Goal: Information Seeking & Learning: Learn about a topic

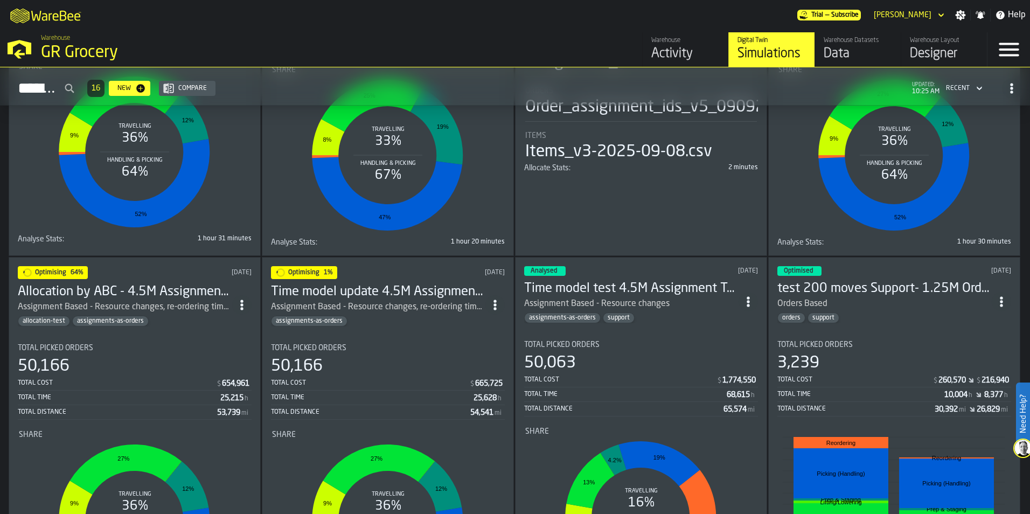
scroll to position [754, 0]
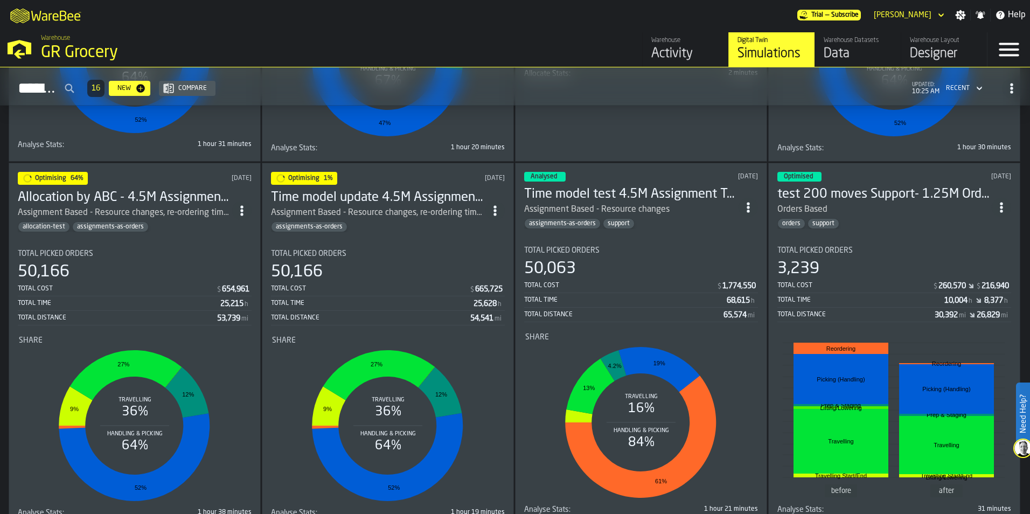
click at [377, 222] on div "assignments-as-orders" at bounding box center [378, 226] width 214 height 11
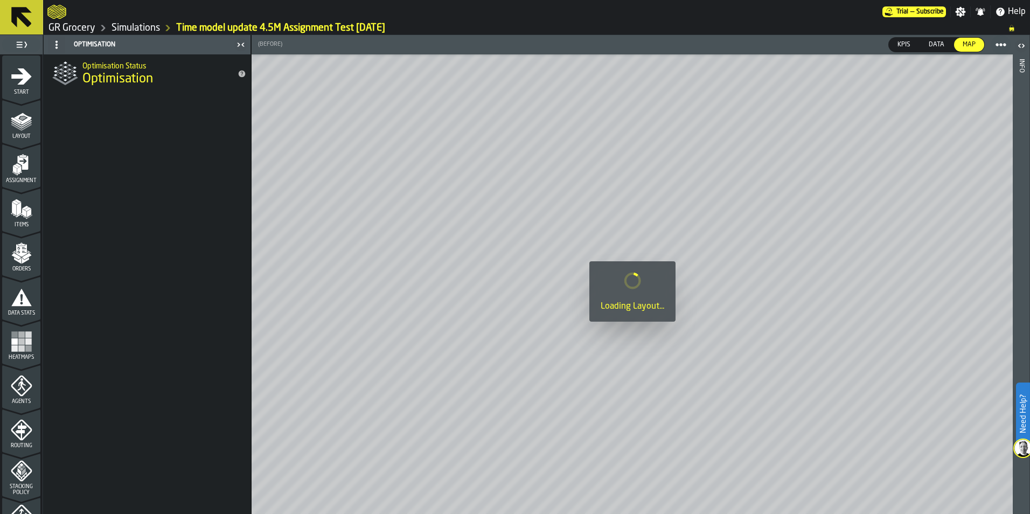
scroll to position [336, 0]
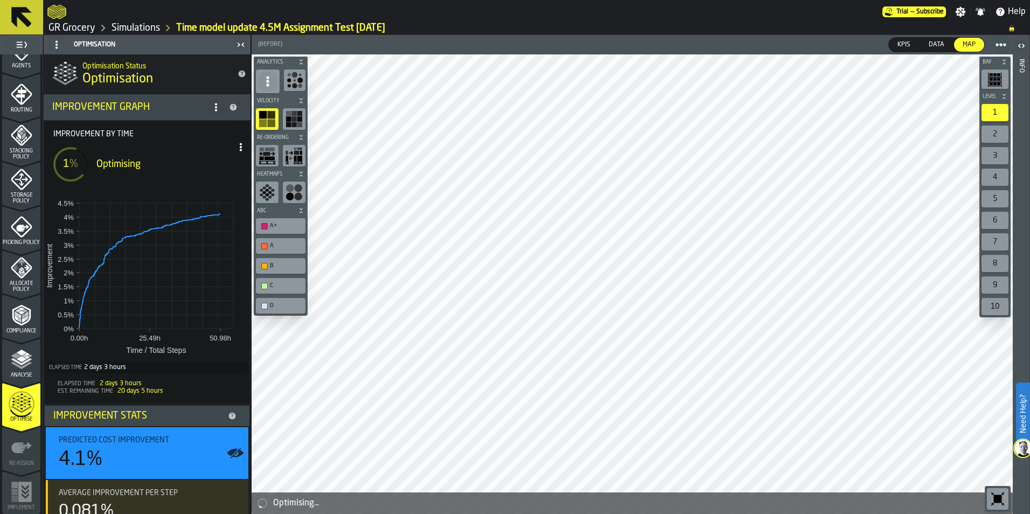
click at [134, 31] on link "Simulations" at bounding box center [136, 28] width 48 height 12
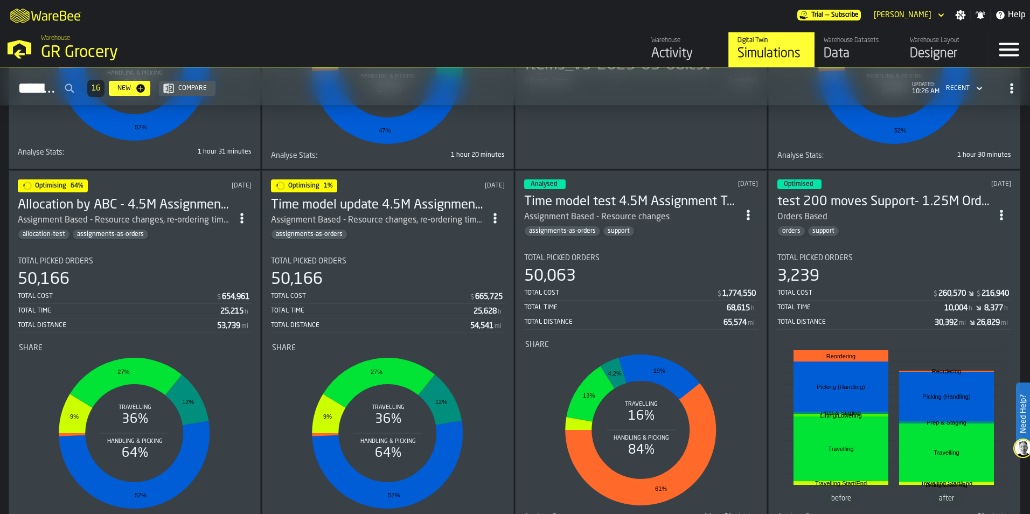
scroll to position [754, 0]
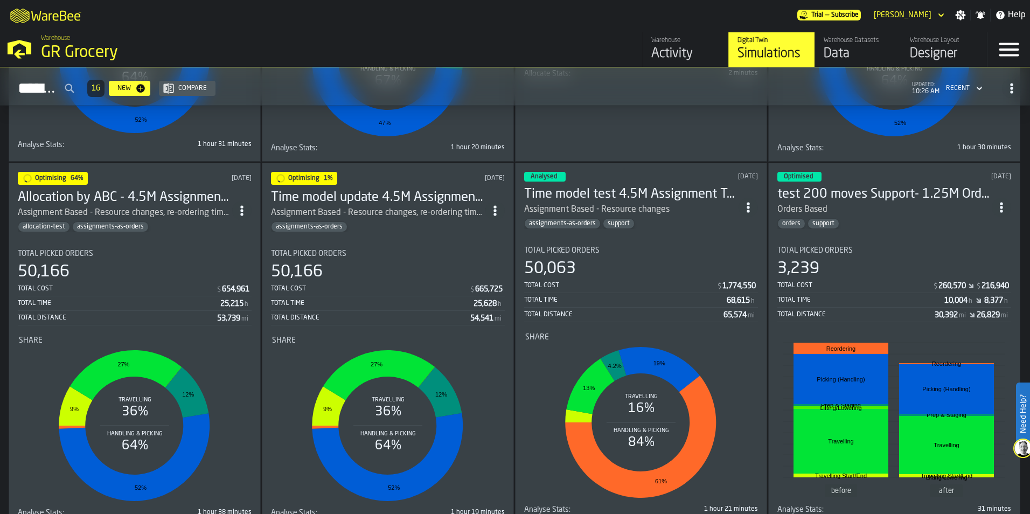
click at [99, 192] on h3 "Allocation by ABC - 4.5M Assignment Test [DATE]" at bounding box center [125, 197] width 214 height 17
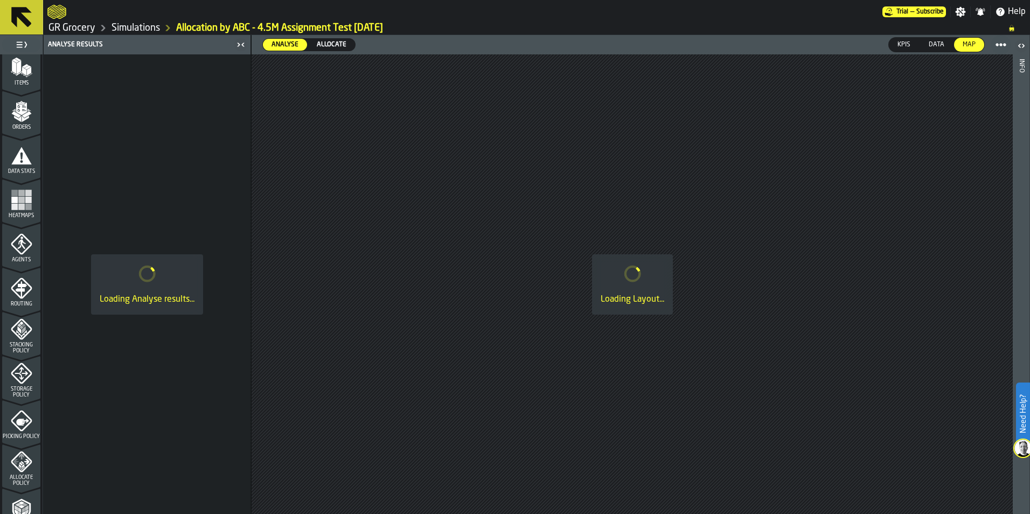
scroll to position [336, 0]
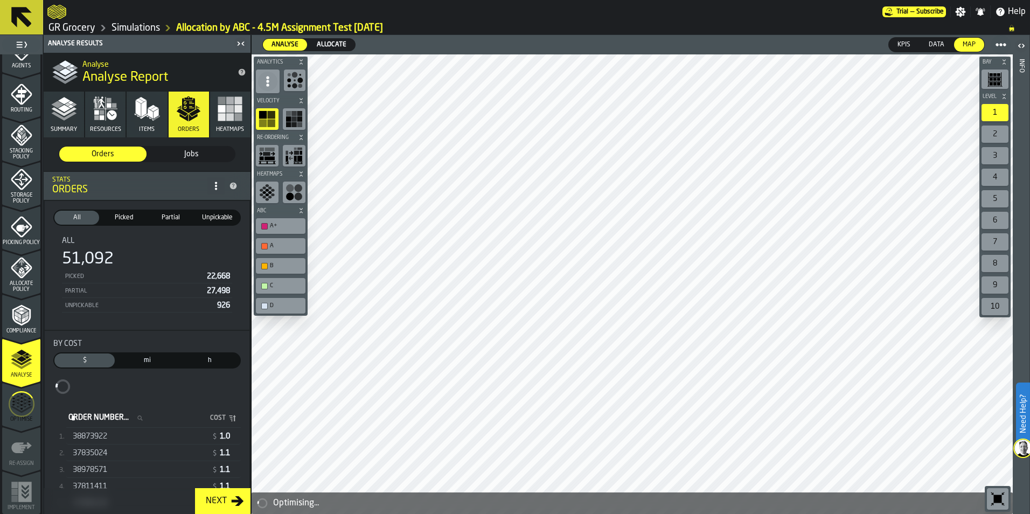
click at [16, 414] on icon "menu Optimise" at bounding box center [22, 404] width 26 height 43
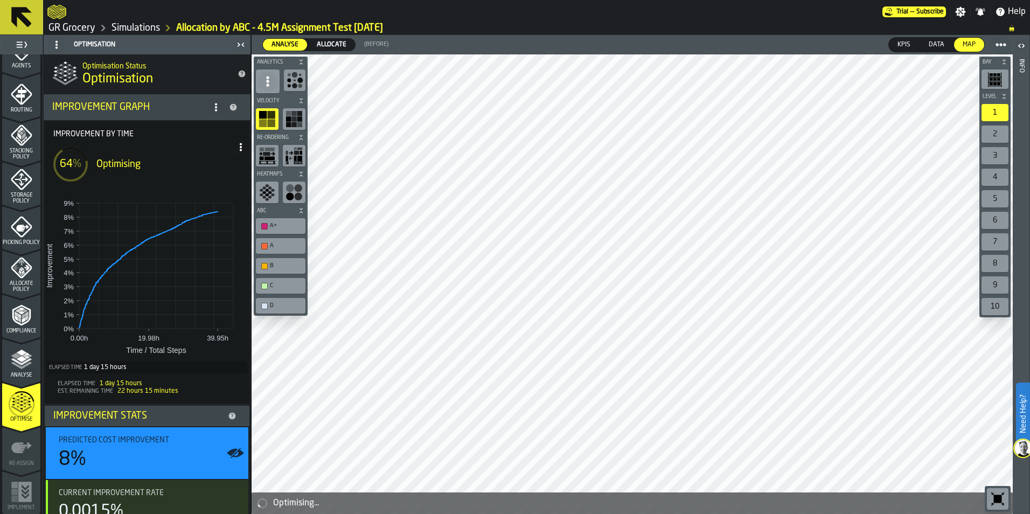
click at [151, 29] on link "Simulations" at bounding box center [136, 28] width 48 height 12
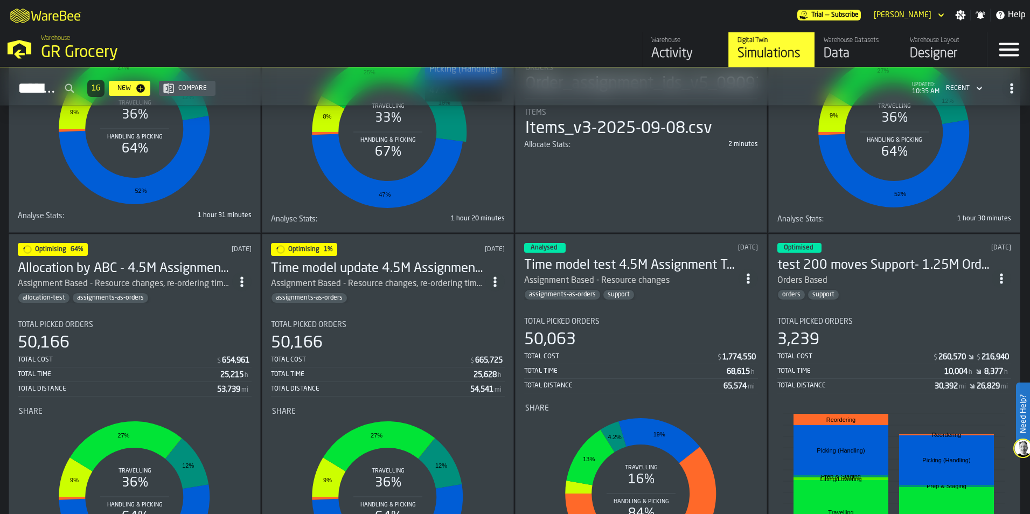
scroll to position [701, 0]
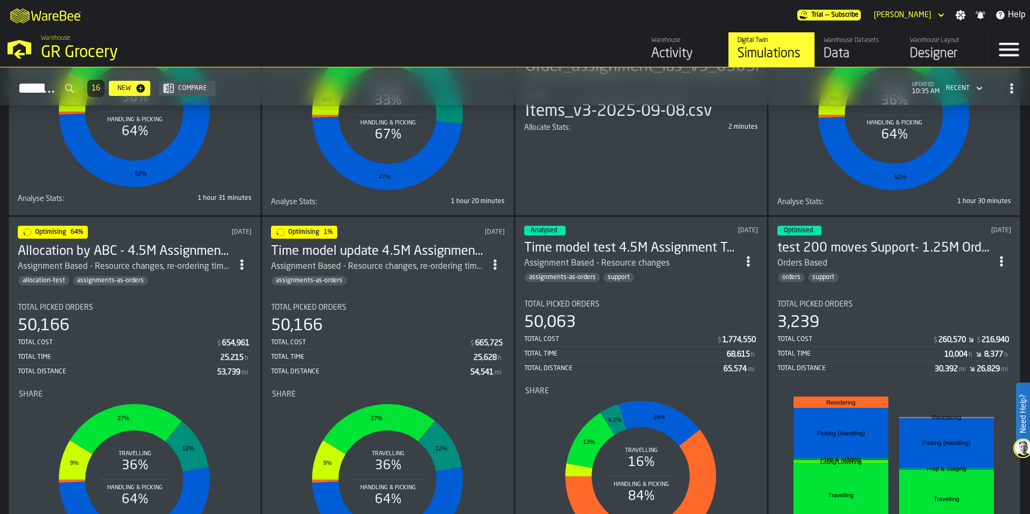
click at [370, 252] on h3 "Time model update 4.5M Assignment Test [DATE]" at bounding box center [378, 251] width 214 height 17
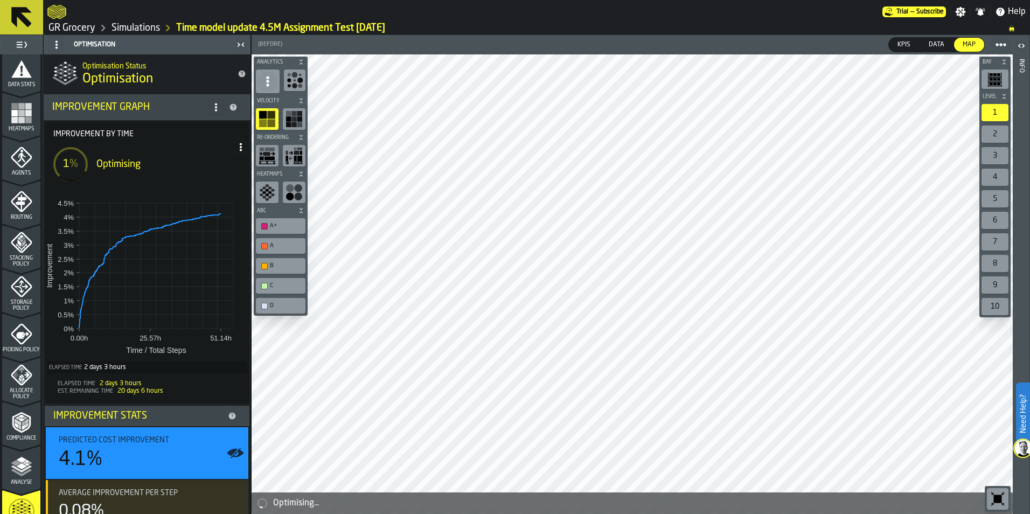
scroll to position [228, 0]
click at [18, 162] on icon "menu Agents" at bounding box center [22, 158] width 22 height 22
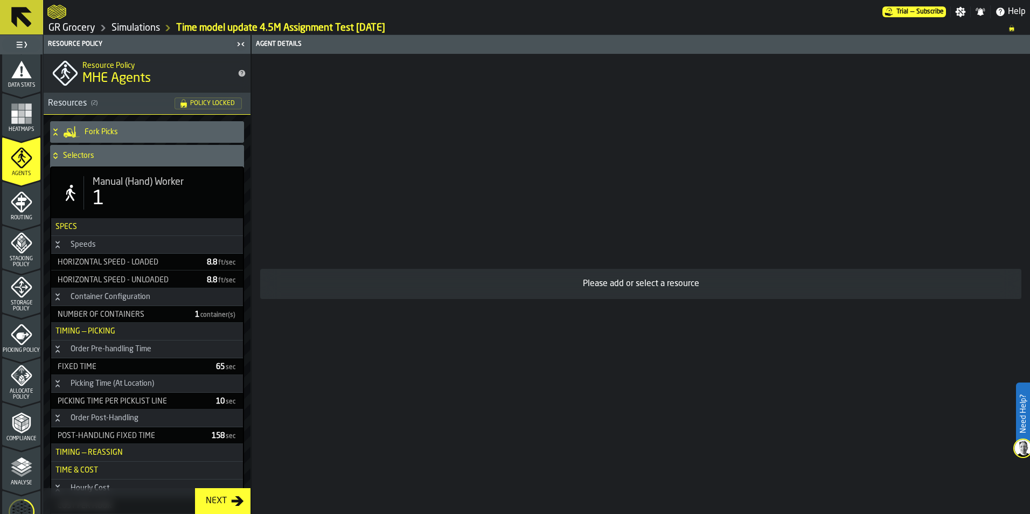
click at [14, 242] on icon "menu Stacking Policy" at bounding box center [22, 243] width 22 height 22
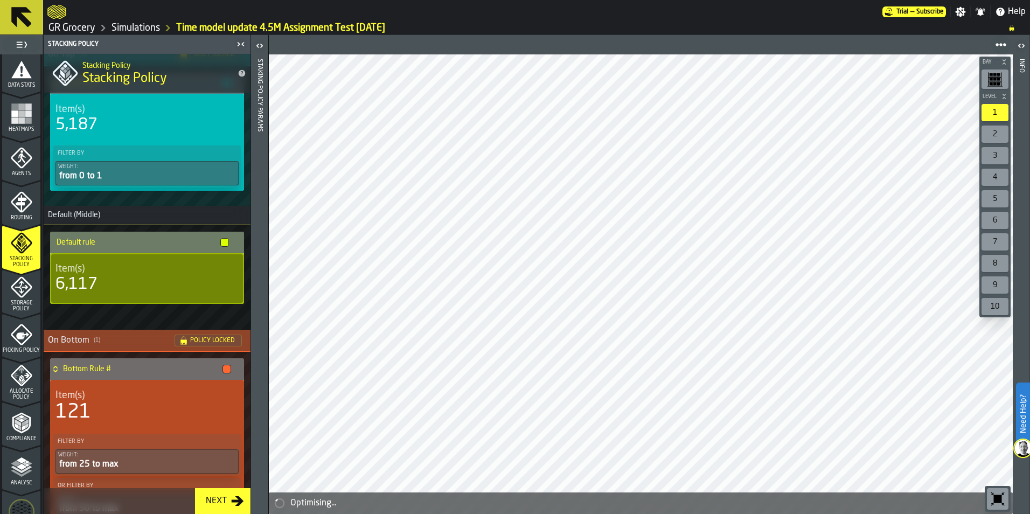
scroll to position [0, 0]
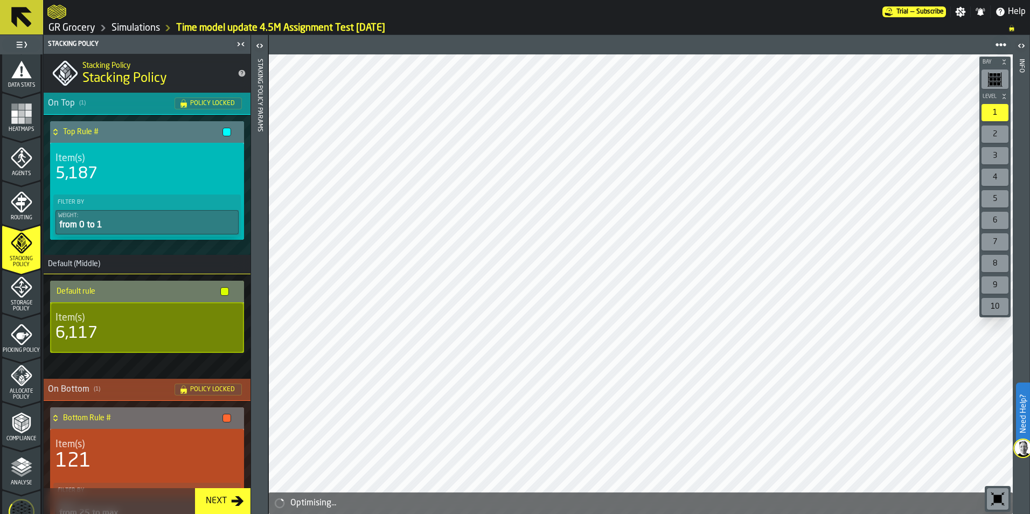
click at [8, 303] on span "Storage Policy" at bounding box center [21, 306] width 38 height 12
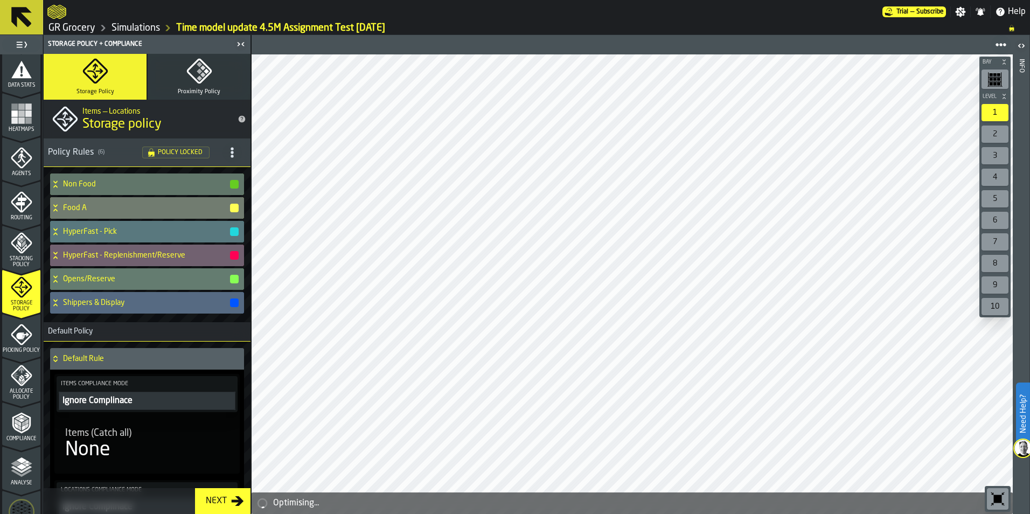
drag, startPoint x: 20, startPoint y: 331, endPoint x: 18, endPoint y: 217, distance: 114.3
click at [20, 332] on icon "menu Picking Policy" at bounding box center [22, 335] width 13 height 7
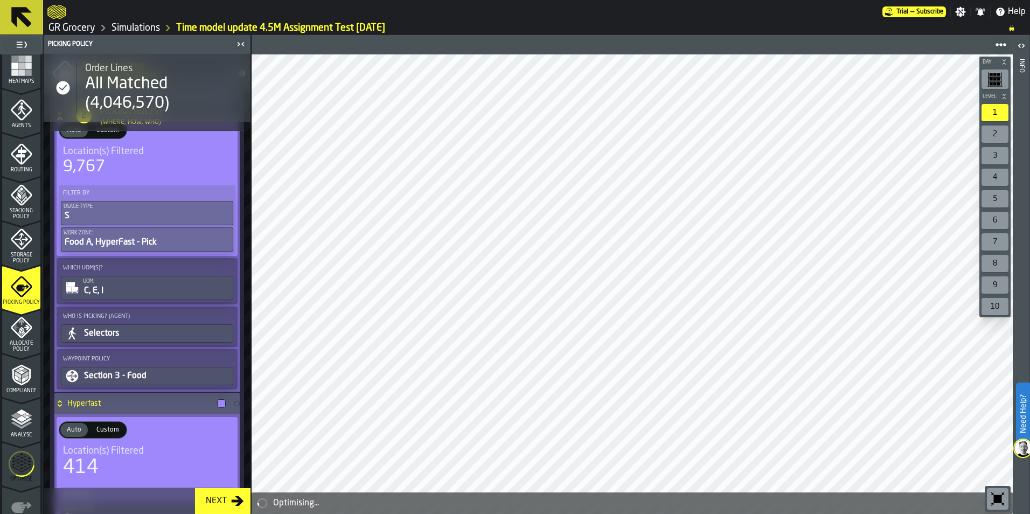
scroll to position [336, 0]
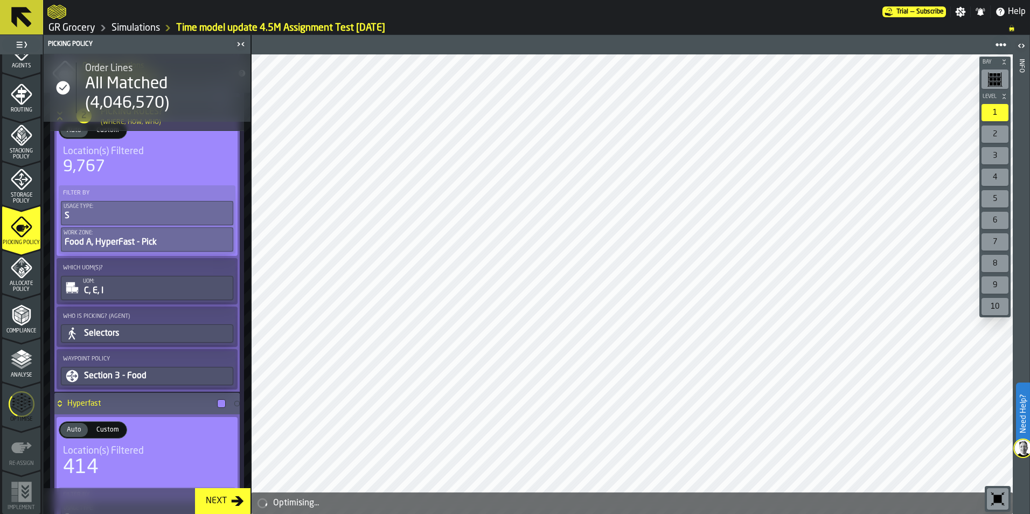
click at [23, 285] on span "Allocate Policy" at bounding box center [21, 287] width 38 height 12
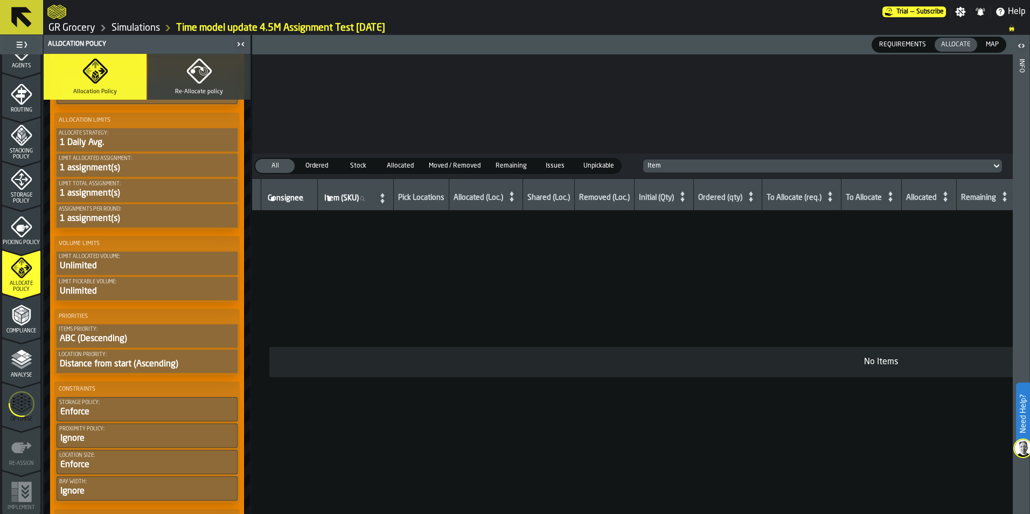
scroll to position [377, 0]
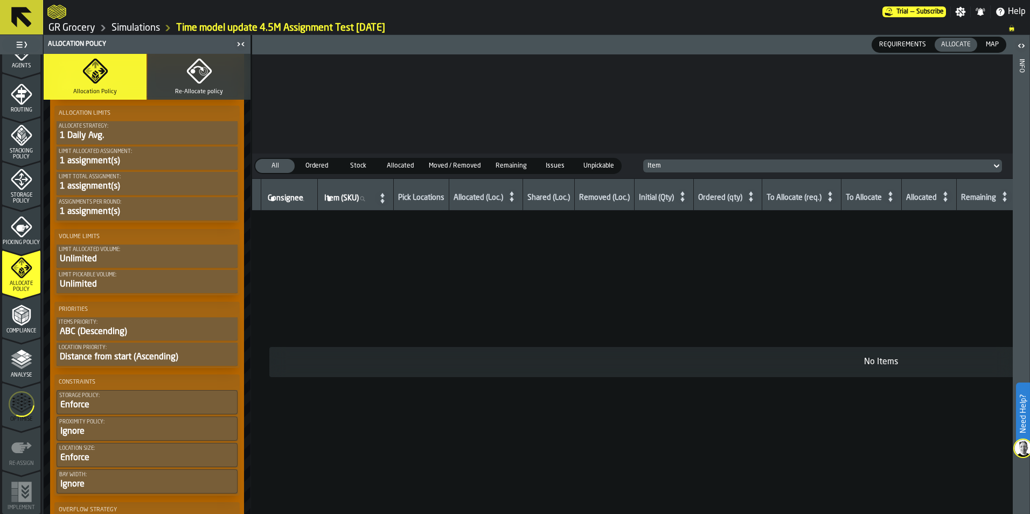
click at [6, 355] on div "Analyse" at bounding box center [21, 364] width 38 height 30
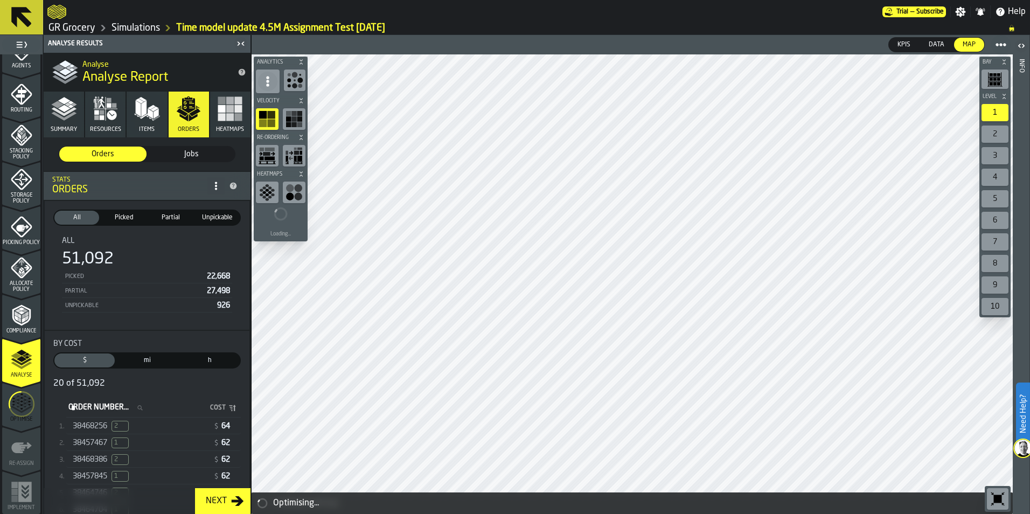
click at [11, 406] on icon "menu Optimise" at bounding box center [22, 404] width 26 height 43
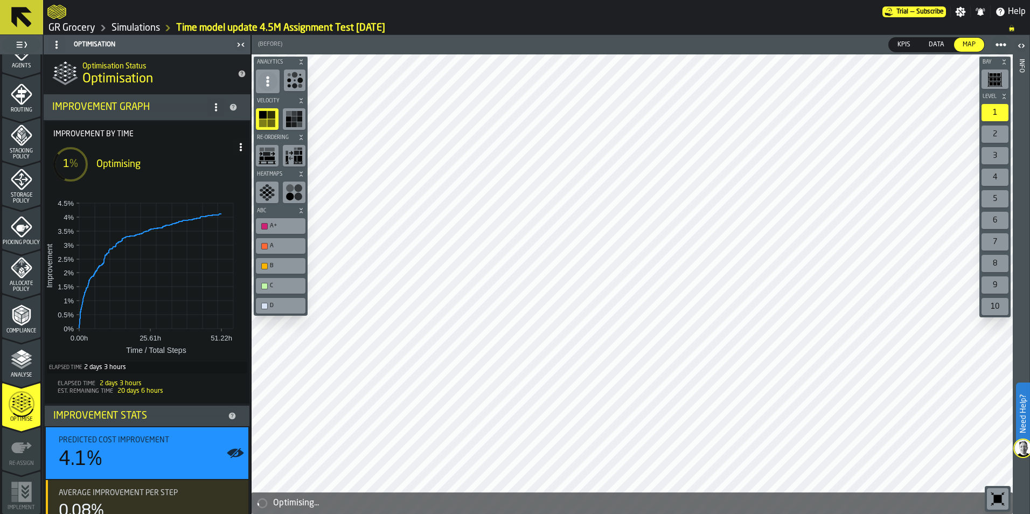
drag, startPoint x: 96, startPoint y: 380, endPoint x: 148, endPoint y: 381, distance: 51.7
click at [148, 381] on div "Elapsed Time 2 days 3 hours" at bounding box center [147, 384] width 196 height 8
click at [136, 24] on link "Simulations" at bounding box center [136, 28] width 48 height 12
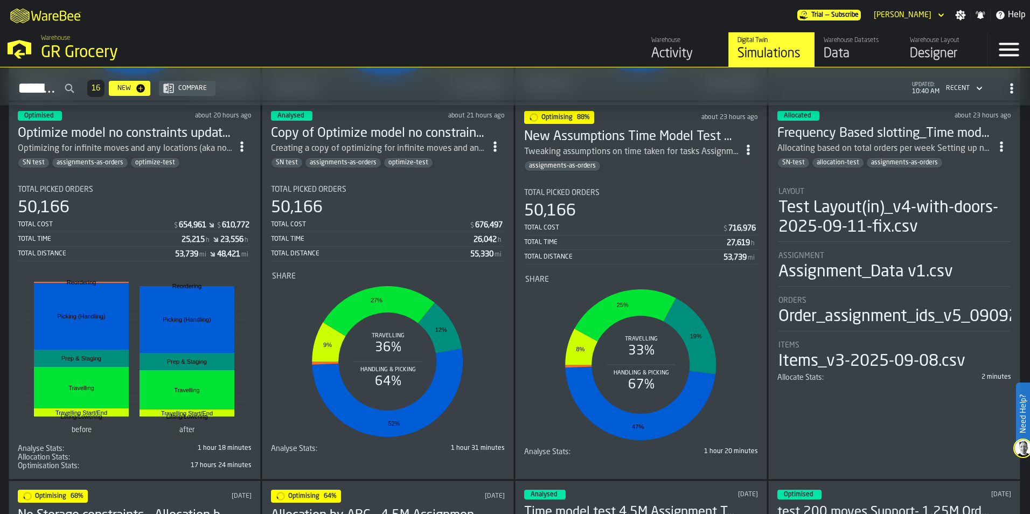
scroll to position [377, 0]
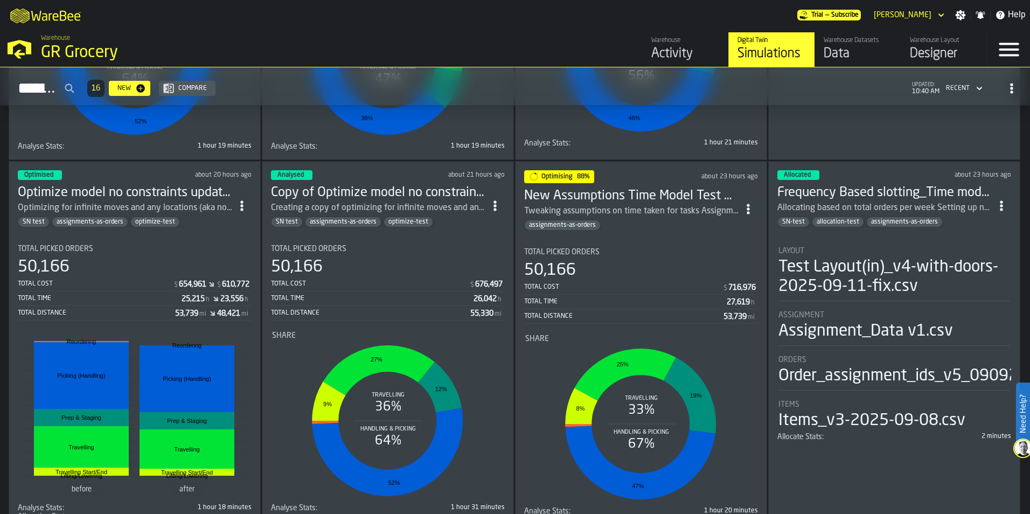
click at [617, 177] on div "Optimising 88% about 23 hours ago" at bounding box center [641, 176] width 234 height 13
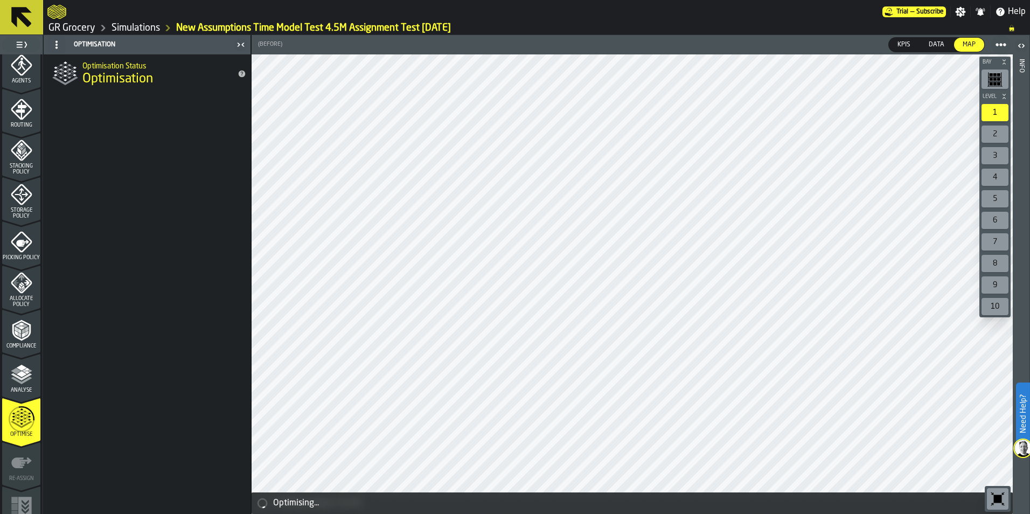
scroll to position [323, 0]
click at [32, 416] on circle "menu Optimise" at bounding box center [21, 416] width 25 height 25
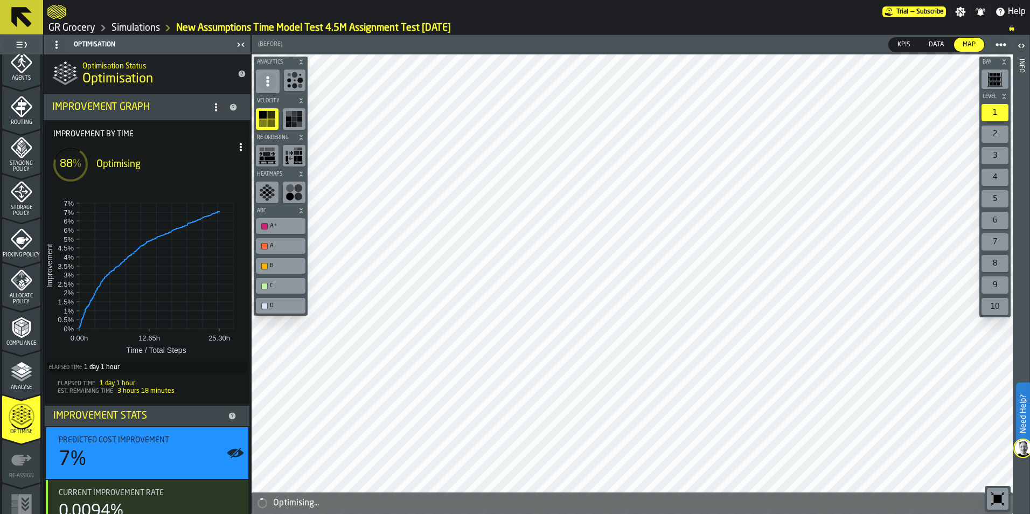
scroll to position [336, 0]
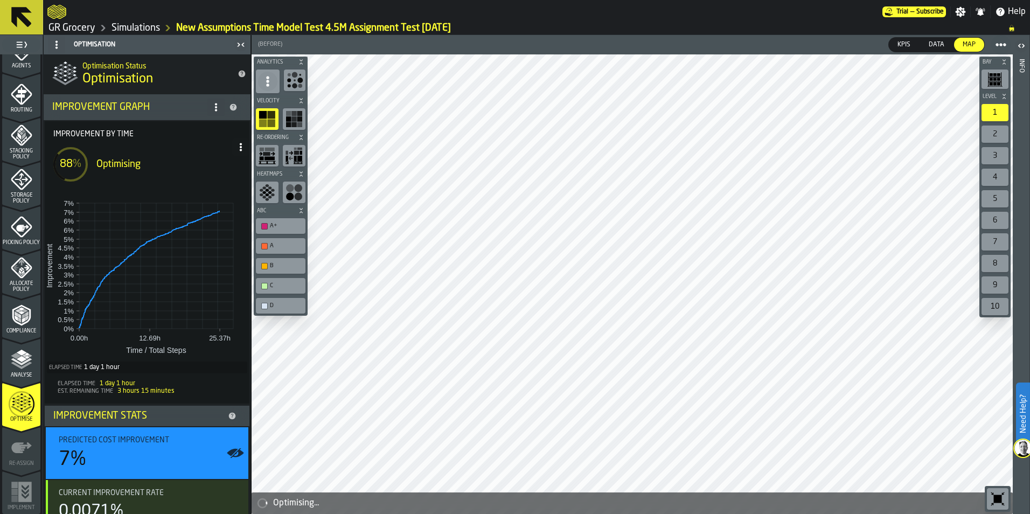
click at [23, 368] on icon "menu Analyse" at bounding box center [22, 360] width 22 height 22
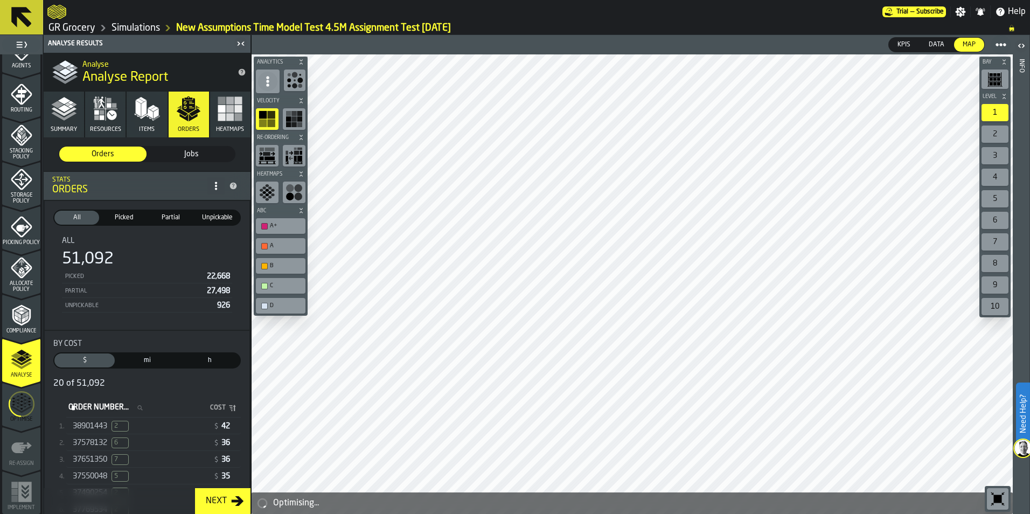
click at [150, 428] on div "38901443 2" at bounding box center [141, 426] width 136 height 11
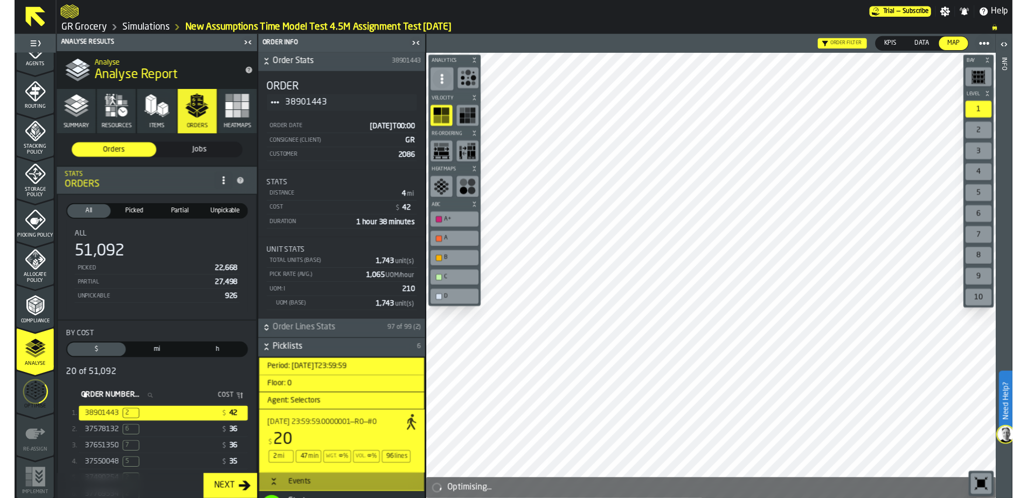
scroll to position [54, 0]
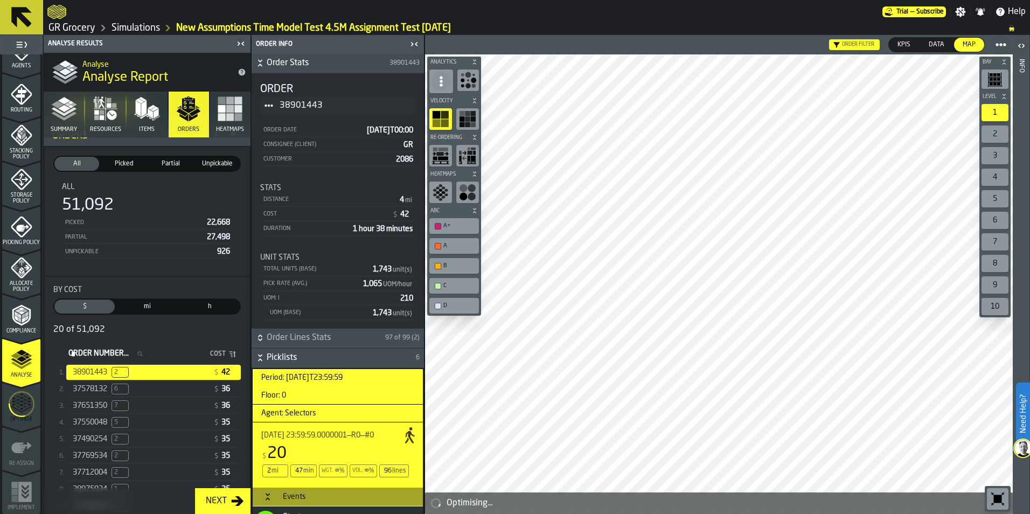
click at [233, 357] on icon "stat-By Cost" at bounding box center [234, 354] width 3 height 6
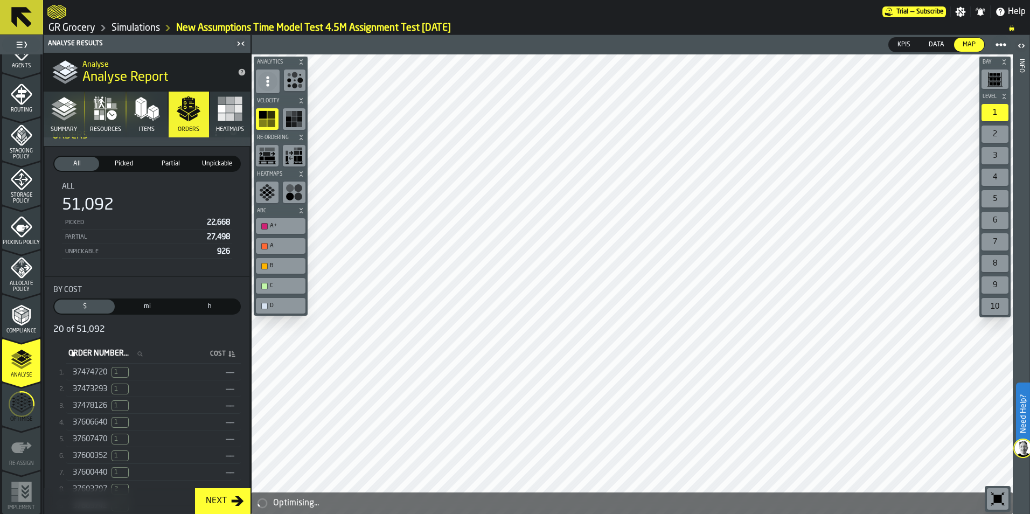
click at [120, 164] on span "Picked" at bounding box center [123, 164] width 40 height 10
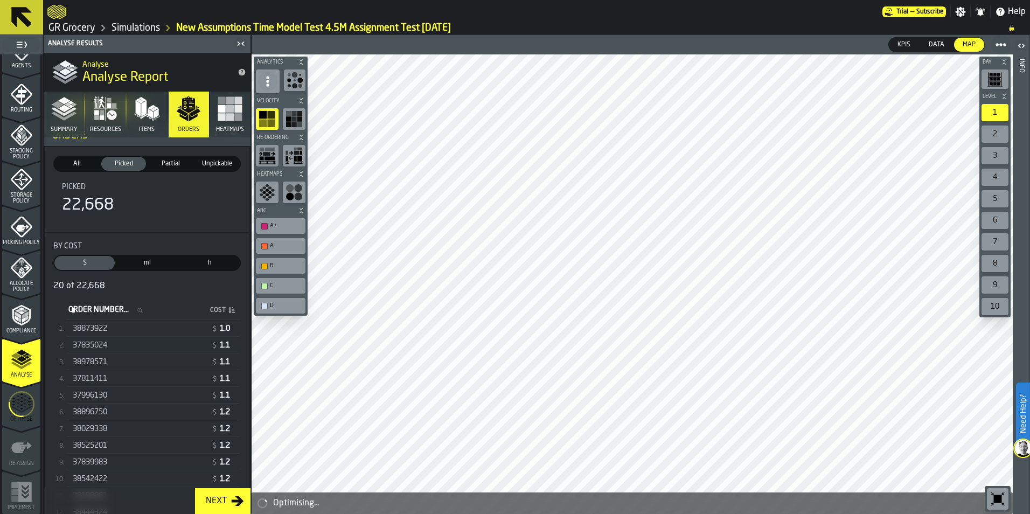
click at [171, 328] on div "38873922" at bounding box center [140, 328] width 135 height 9
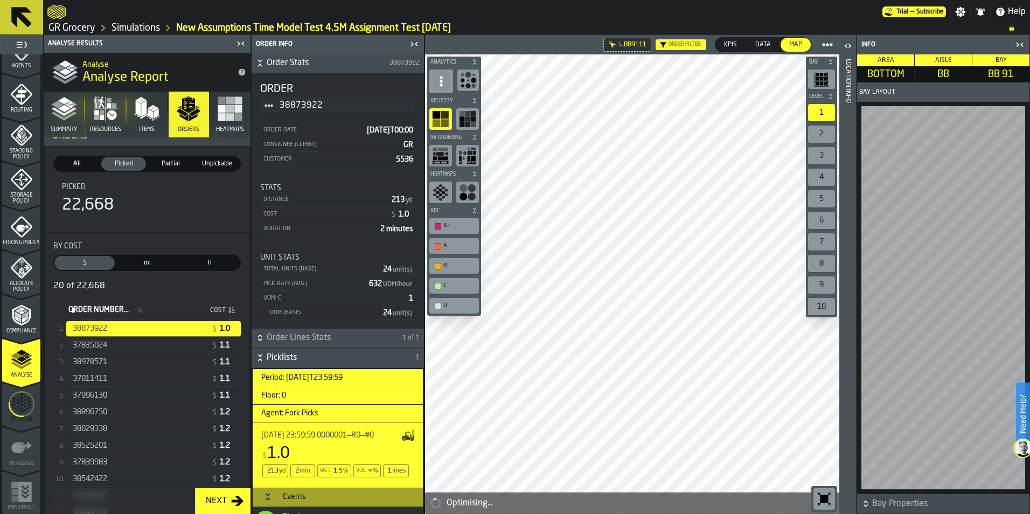
click at [1020, 46] on icon "button-toggle-Close me" at bounding box center [1020, 44] width 13 height 13
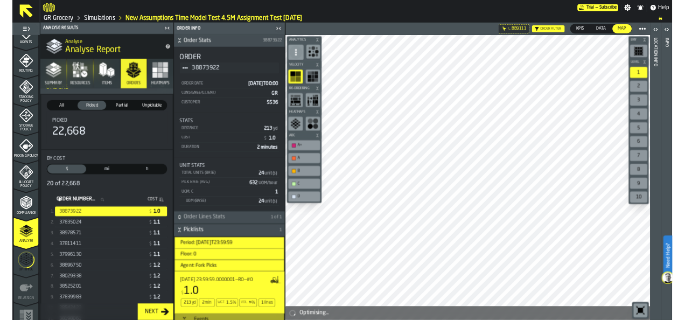
scroll to position [18, 0]
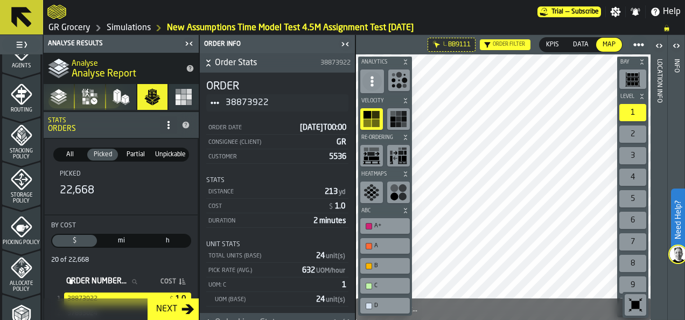
click at [117, 31] on link "Simulations" at bounding box center [129, 28] width 44 height 13
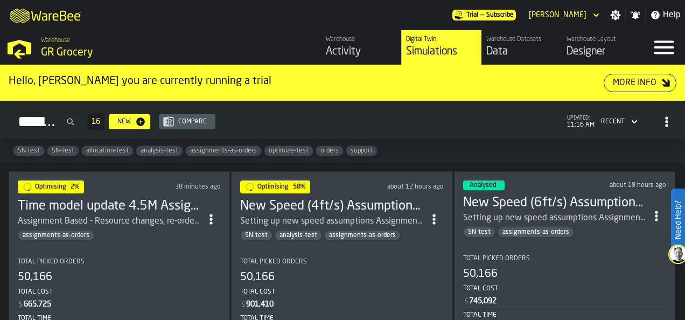
click at [124, 198] on h3 "Time model update 4.5M Assignment Test [DATE]" at bounding box center [110, 206] width 184 height 17
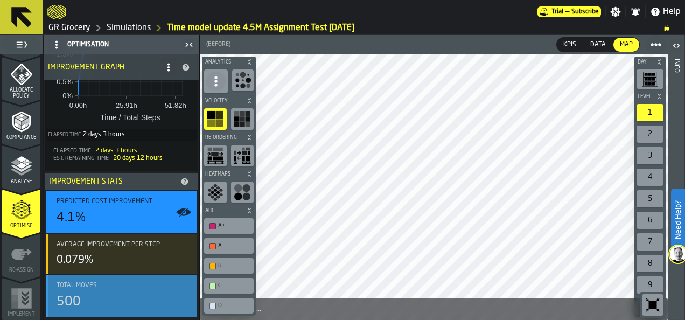
scroll to position [226, 0]
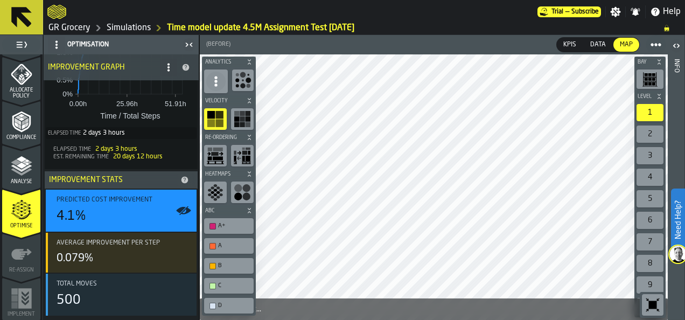
click at [125, 29] on link "Simulations" at bounding box center [129, 28] width 44 height 13
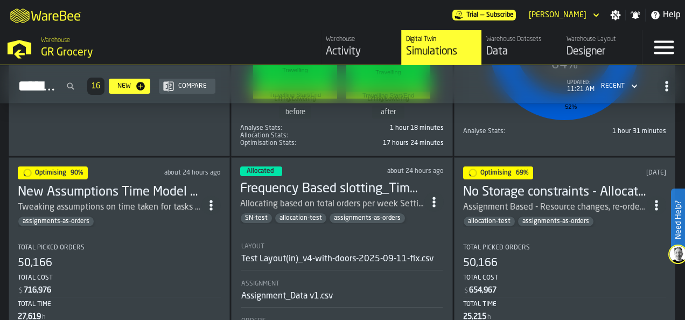
scroll to position [862, 0]
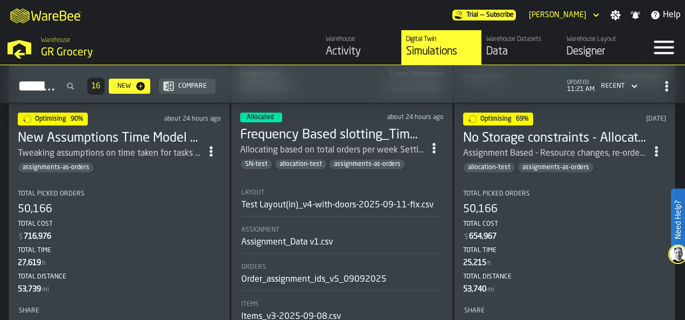
click at [116, 158] on div "New Assumptions Time Model Test 4.5M Assignment Test [DATE] Tweaking assumption…" at bounding box center [110, 151] width 184 height 43
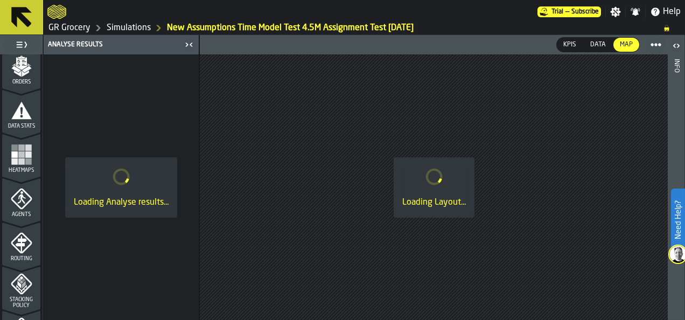
scroll to position [431, 0]
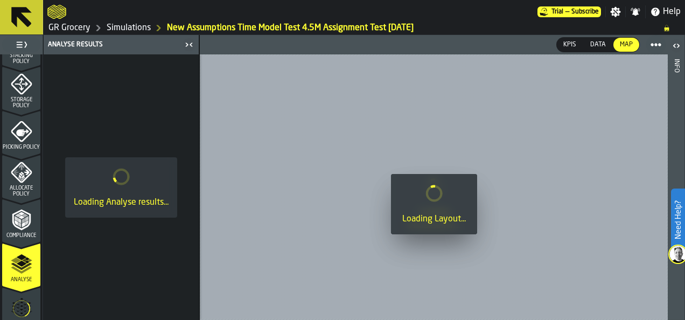
click at [18, 298] on icon "menu Optimise" at bounding box center [21, 308] width 17 height 43
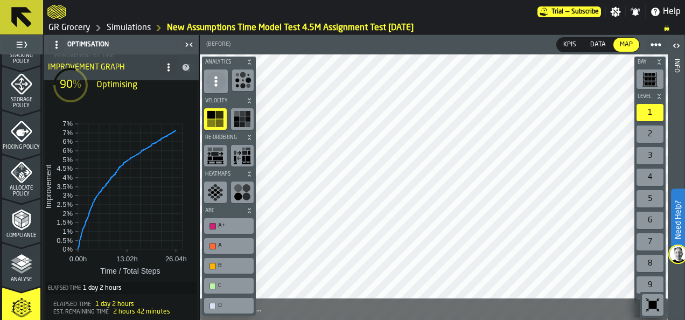
scroll to position [54, 0]
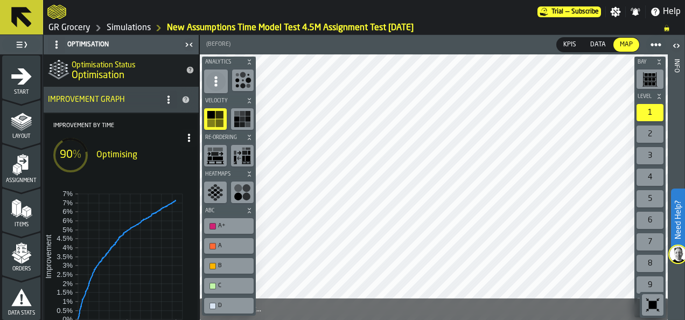
scroll to position [54, 0]
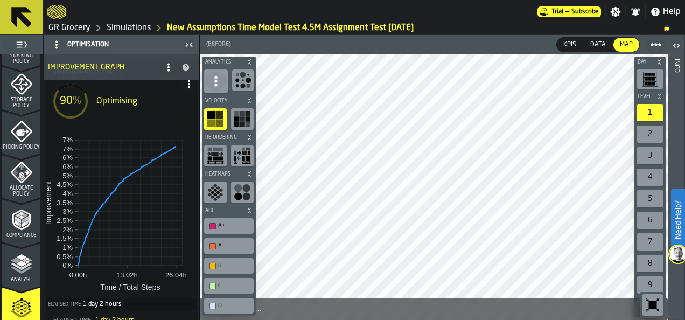
click at [17, 269] on icon "menu Analyse" at bounding box center [22, 264] width 22 height 22
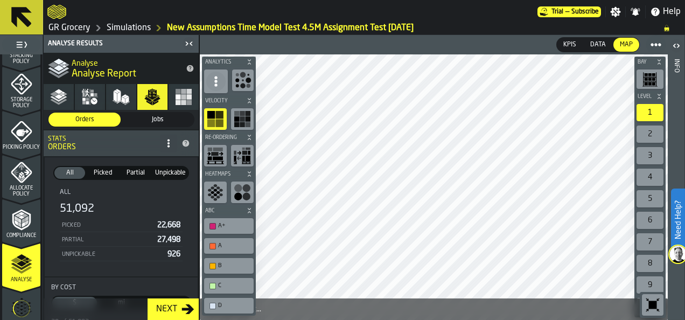
click at [170, 99] on button "Heatmaps" at bounding box center [184, 97] width 30 height 26
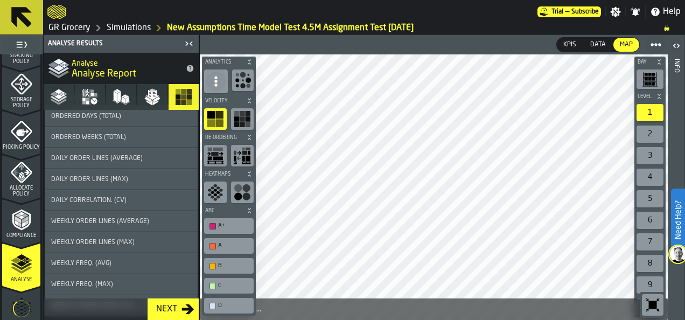
scroll to position [783, 0]
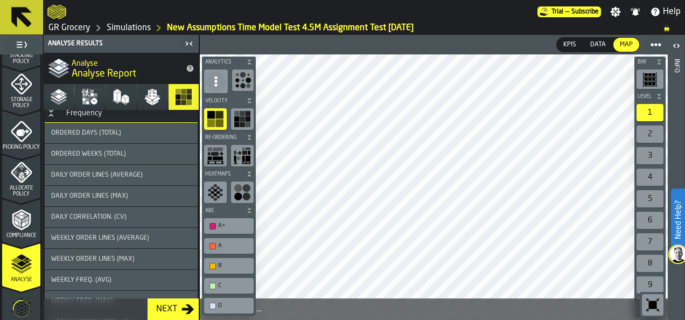
click at [134, 179] on span "Daily Order Lines (Average)" at bounding box center [97, 175] width 92 height 8
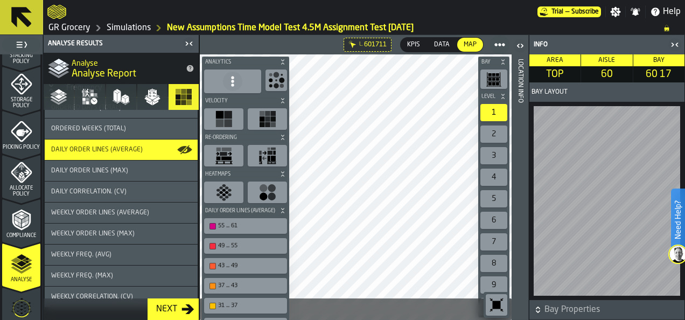
scroll to position [837, 0]
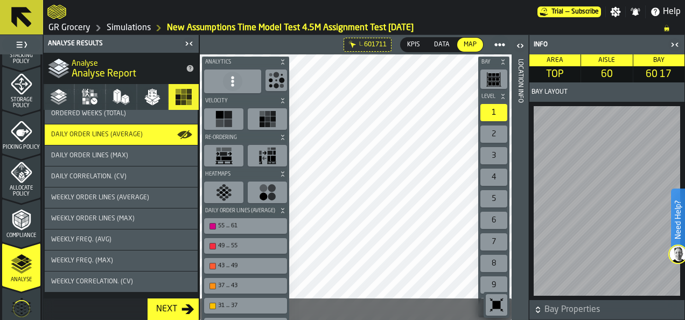
click at [138, 239] on div "Weekly Freq. (Avg)" at bounding box center [121, 240] width 140 height 8
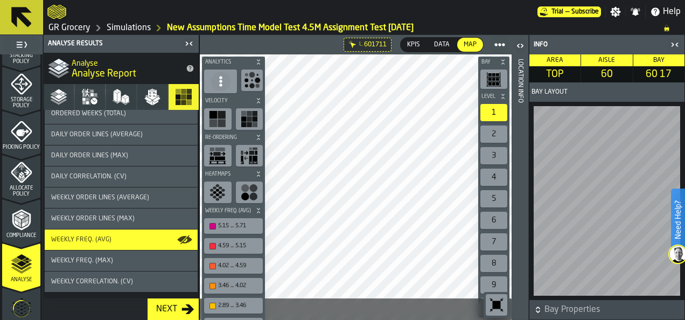
scroll to position [729, 0]
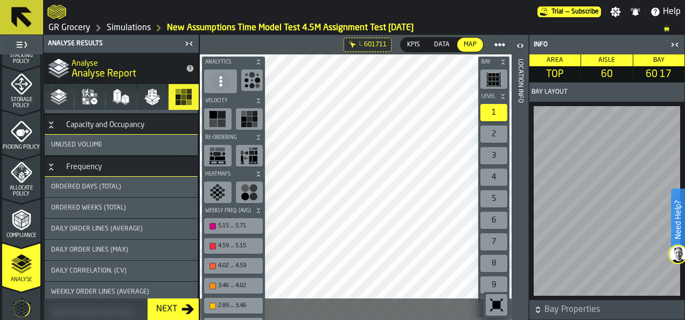
click at [134, 254] on div "Daily Order Lines (Max)" at bounding box center [121, 250] width 140 height 8
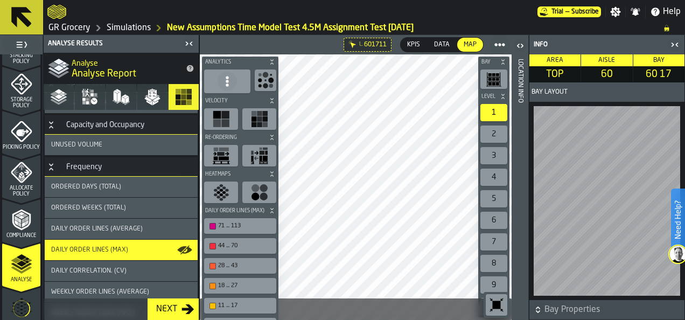
click at [673, 47] on icon "button-toggle-Close me" at bounding box center [675, 44] width 13 height 13
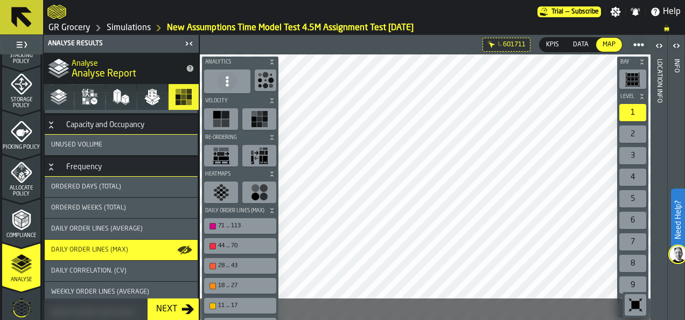
click at [99, 233] on span "Daily Order Lines (Average)" at bounding box center [97, 229] width 92 height 8
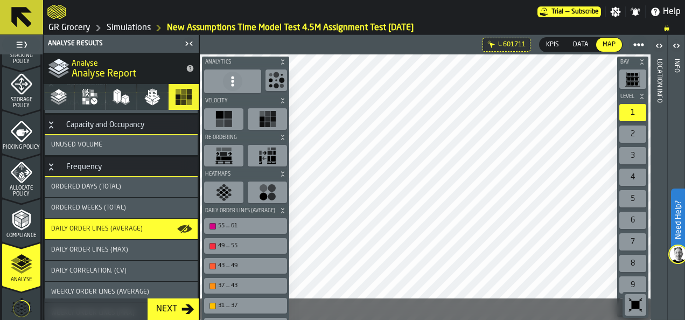
click at [239, 210] on span "Daily Order Lines (Average)" at bounding box center [240, 211] width 74 height 6
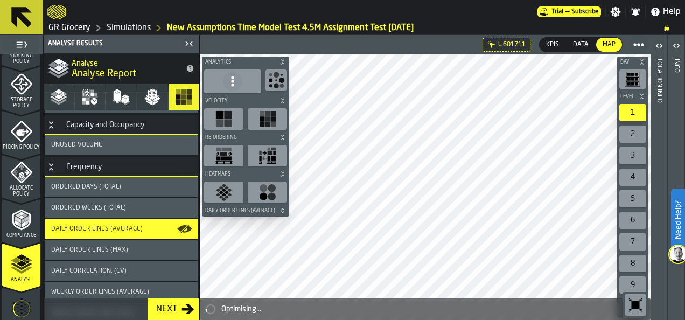
click at [240, 210] on span "Daily Order Lines (Average)" at bounding box center [240, 211] width 74 height 6
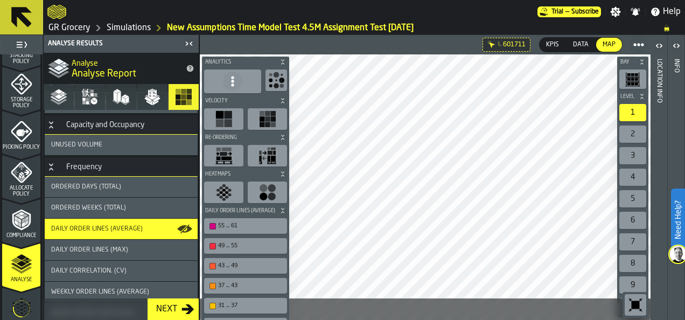
click at [149, 233] on div "Daily Order Lines (Average)" at bounding box center [121, 229] width 140 height 8
click at [282, 171] on icon "button-" at bounding box center [283, 174] width 6 height 6
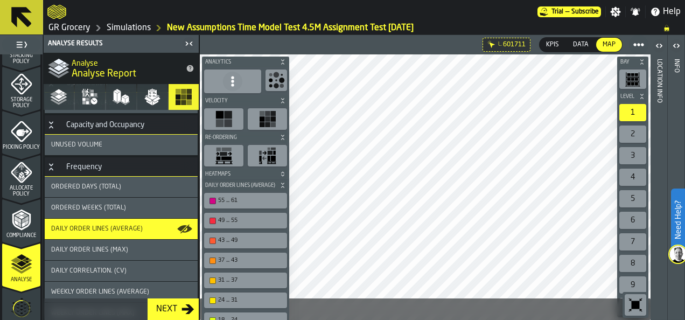
click at [282, 129] on label "button-toolbar-undefined" at bounding box center [268, 119] width 44 height 26
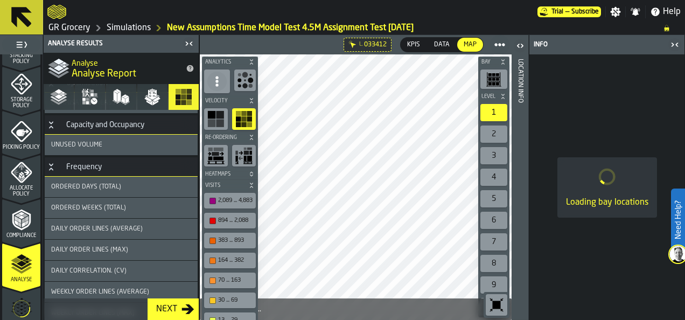
click at [679, 43] on icon "button-toggle-Close me" at bounding box center [675, 44] width 13 height 13
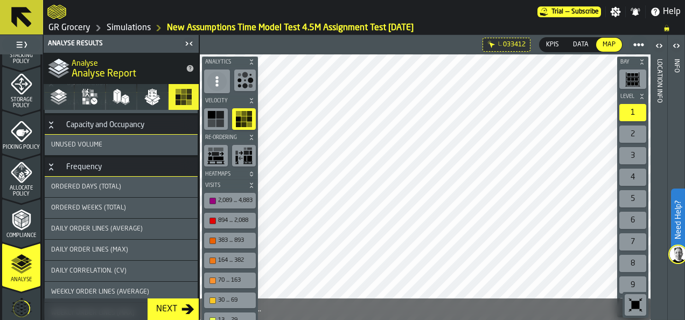
click at [119, 233] on span "Daily Order Lines (Average)" at bounding box center [97, 229] width 92 height 8
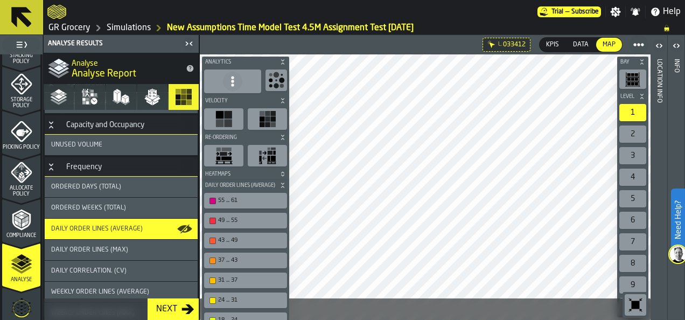
click at [283, 62] on icon "button-" at bounding box center [283, 62] width 6 height 6
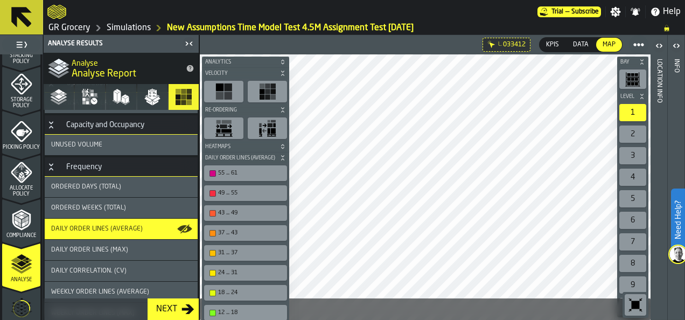
click at [282, 72] on icon "button-" at bounding box center [283, 73] width 6 height 6
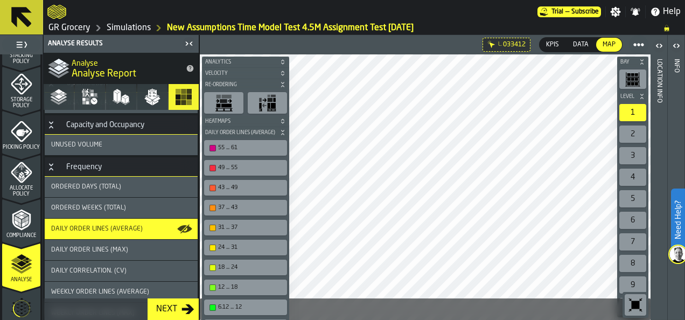
click at [285, 84] on icon "button-" at bounding box center [283, 84] width 6 height 6
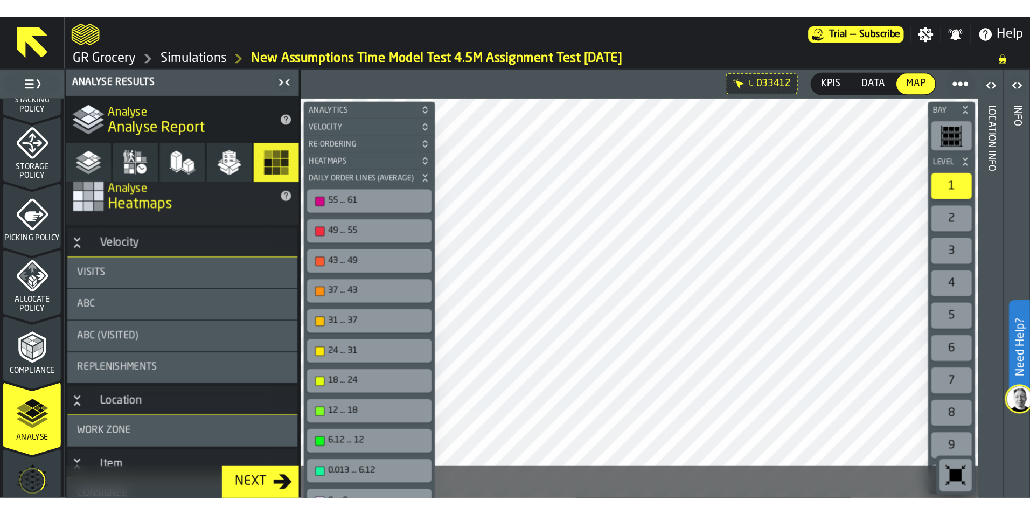
scroll to position [0, 0]
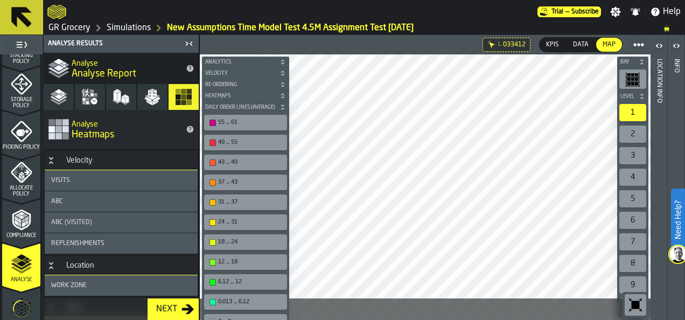
click at [123, 206] on div "ABC" at bounding box center [121, 201] width 153 height 20
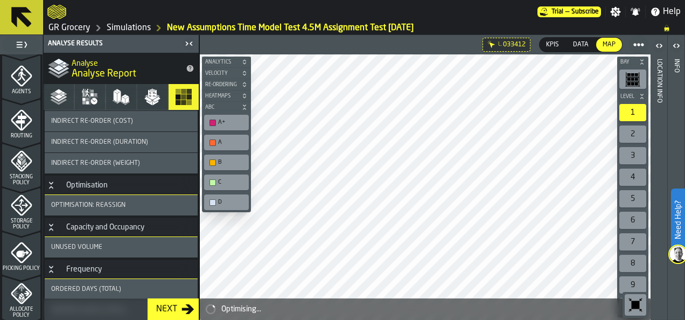
scroll to position [627, 0]
click at [142, 209] on div "Optimisation: Reassign" at bounding box center [121, 206] width 140 height 8
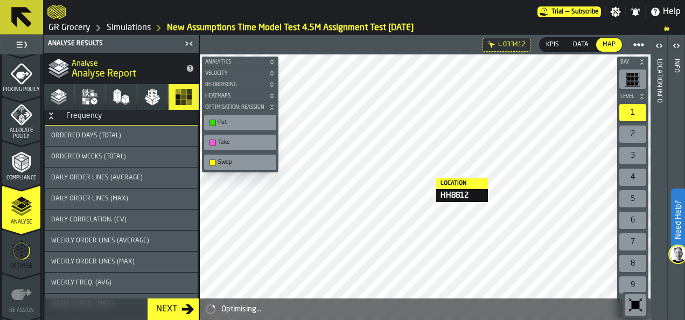
scroll to position [779, 0]
click at [135, 189] on div "Daily Order Lines (Average)" at bounding box center [121, 179] width 153 height 20
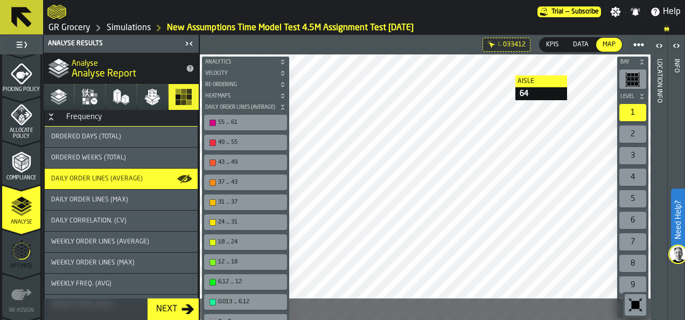
click at [499, 73] on main "1 Start 1.1 Layout 1.2 Assignment 1.3 Items 1.4 Orders 1.5 Data Stats 1.6 Heatm…" at bounding box center [342, 177] width 685 height 285
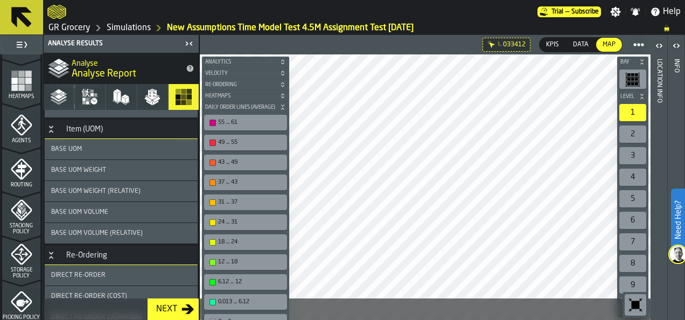
scroll to position [226, 0]
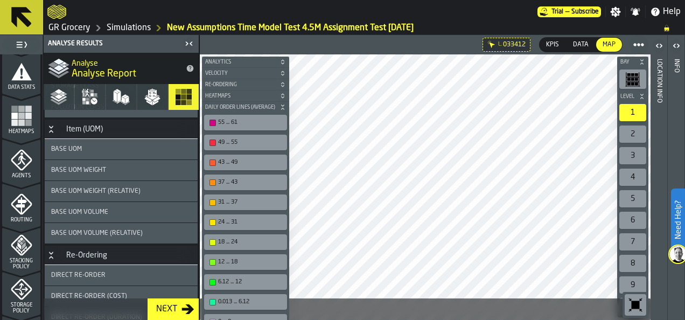
click at [31, 131] on span "Heatmaps" at bounding box center [21, 132] width 38 height 6
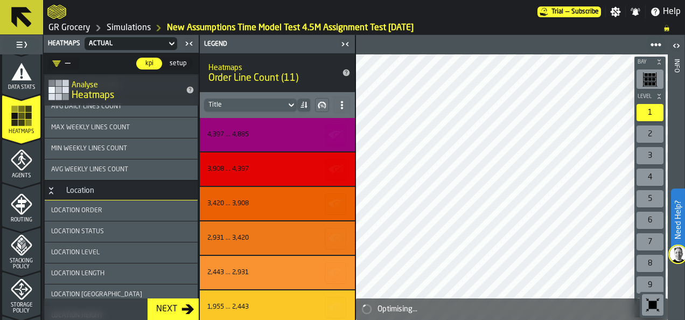
scroll to position [960, 0]
